Goal: Check status: Check status

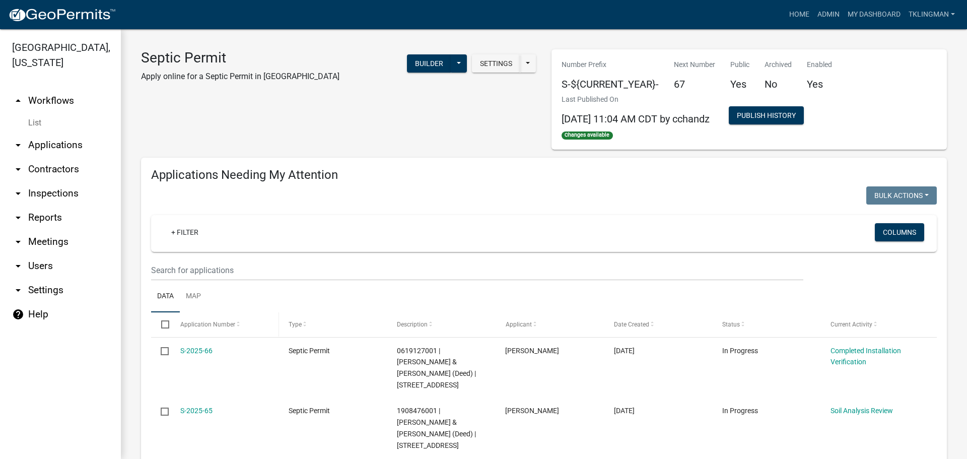
scroll to position [101, 0]
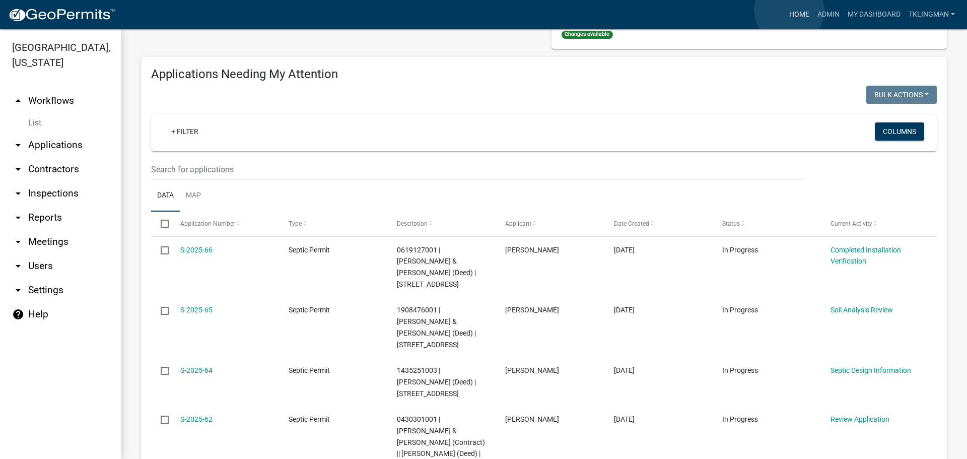
click at [789, 10] on link "Home" at bounding box center [799, 14] width 28 height 19
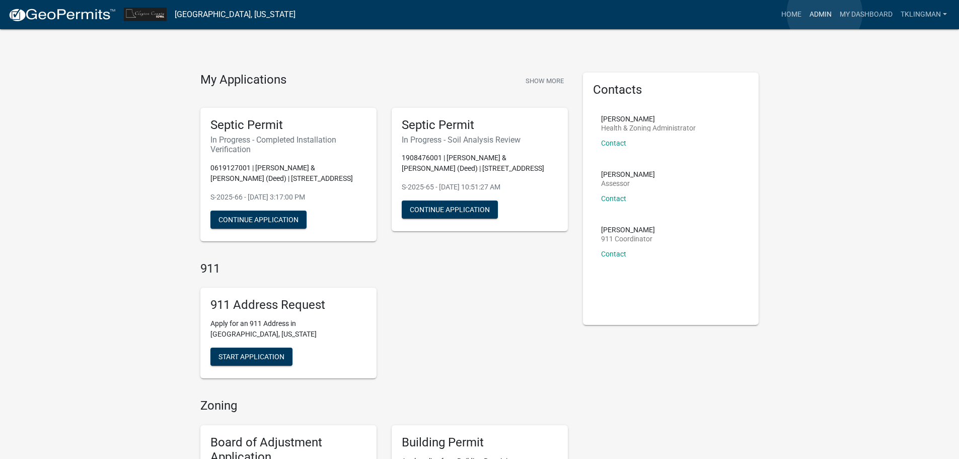
click at [825, 13] on link "Admin" at bounding box center [821, 14] width 30 height 19
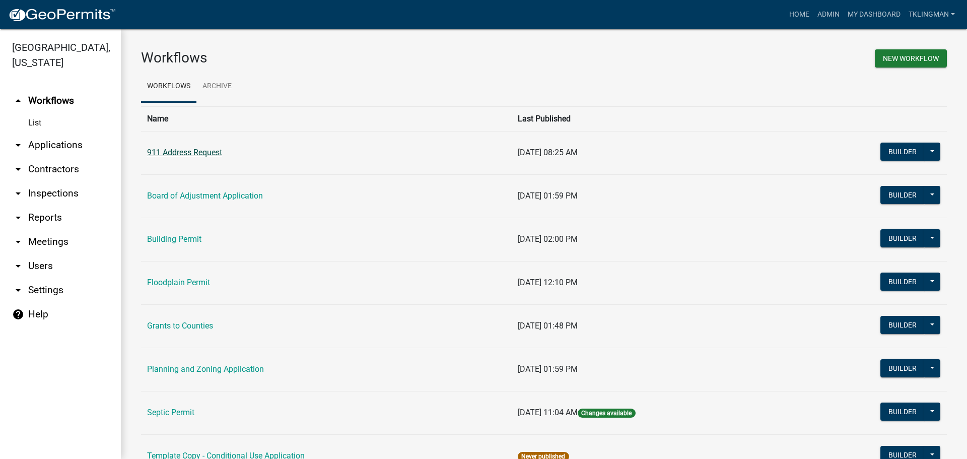
click at [190, 156] on link "911 Address Request" at bounding box center [184, 153] width 75 height 10
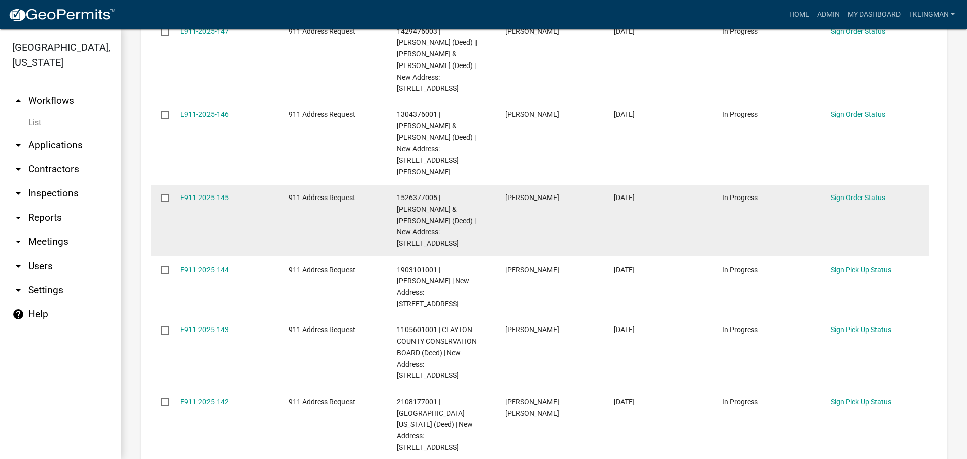
scroll to position [252, 0]
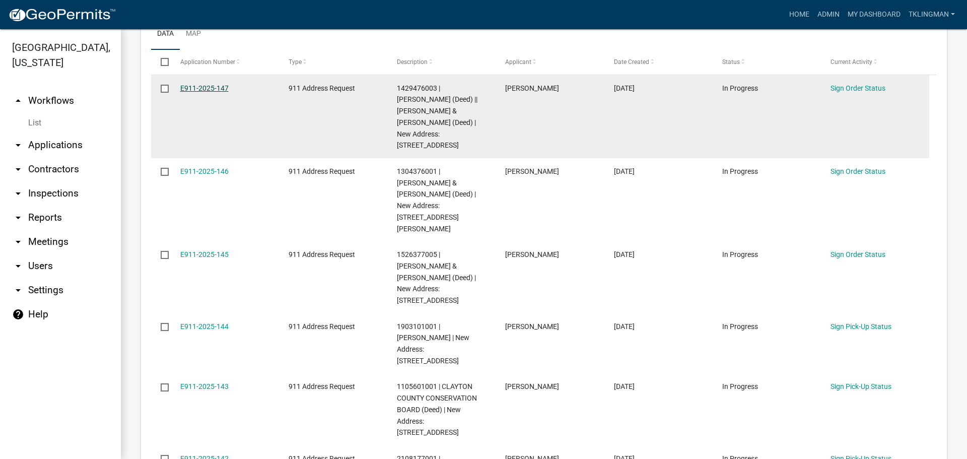
click at [207, 89] on link "E911-2025-147" at bounding box center [204, 88] width 48 height 8
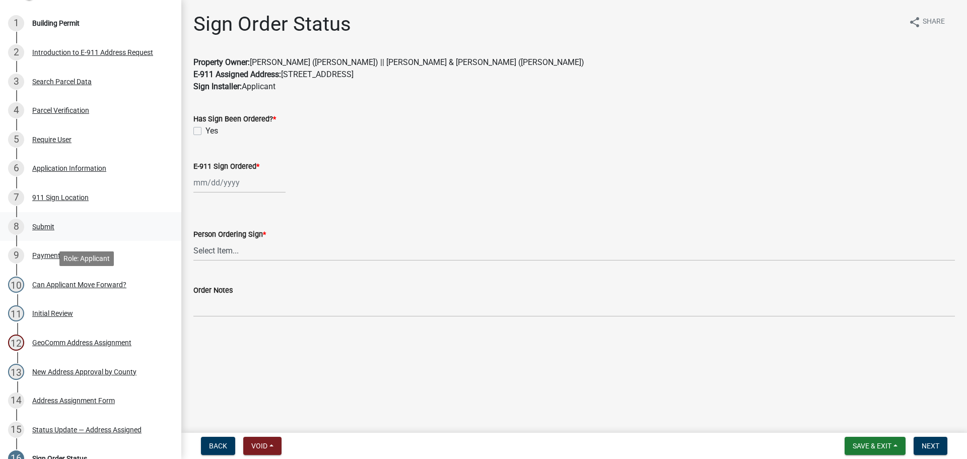
scroll to position [151, 0]
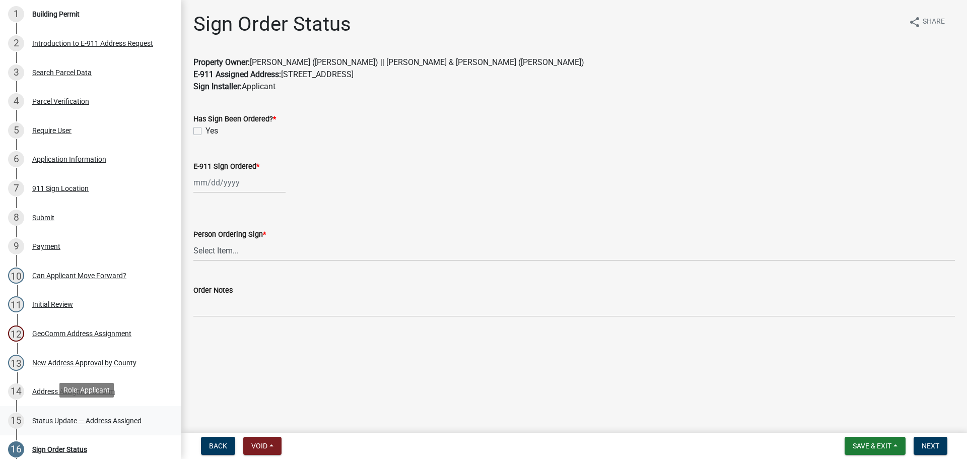
click at [71, 417] on div "Status Update — Address Assigned" at bounding box center [86, 420] width 109 height 7
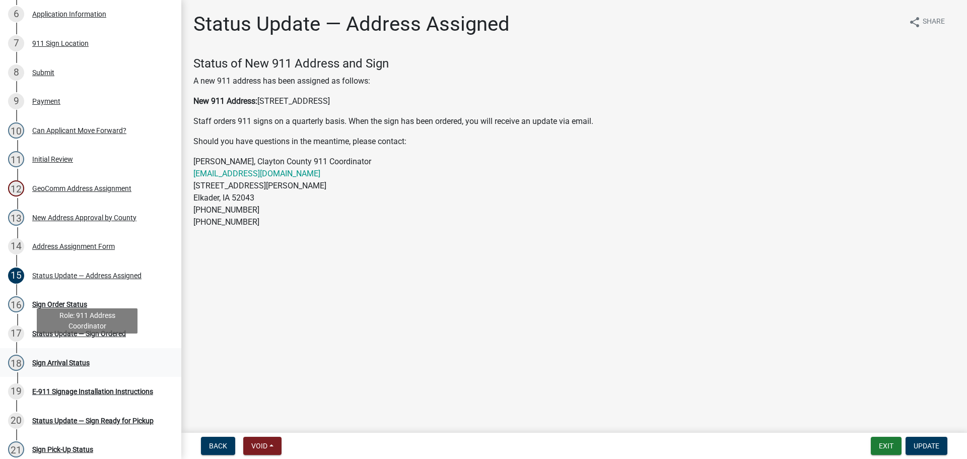
scroll to position [302, 0]
